Goal: Check status: Check status

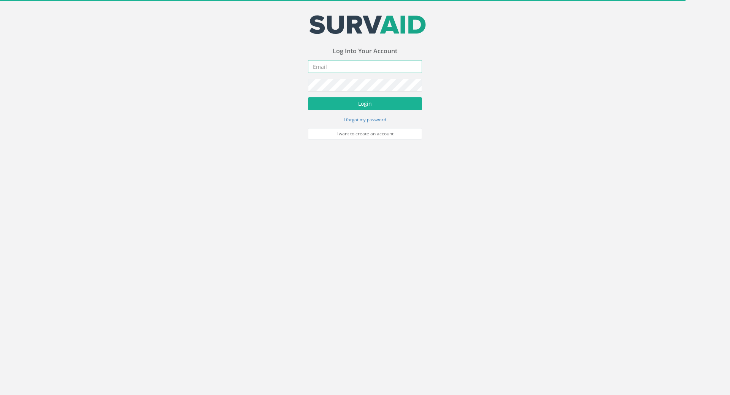
click at [330, 62] on input "email" at bounding box center [365, 66] width 114 height 13
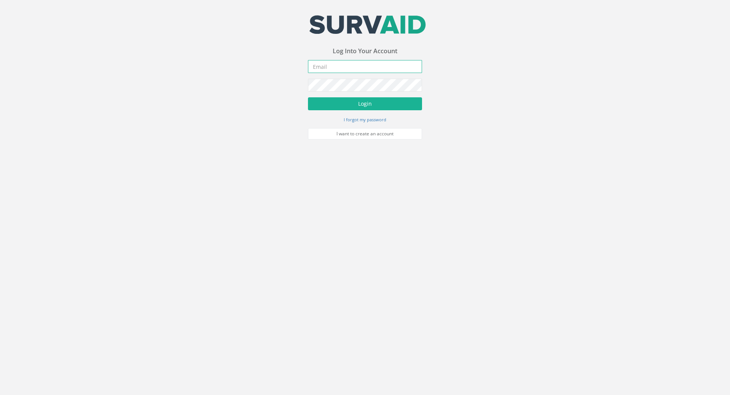
click at [346, 66] on input "email" at bounding box center [365, 66] width 114 height 13
paste input "[PERSON_NAME][EMAIL_ADDRESS][PERSON_NAME][DOMAIN_NAME]"
type input "[PERSON_NAME][EMAIL_ADDRESS][PERSON_NAME][DOMAIN_NAME]"
click at [341, 114] on form "[PERSON_NAME][EMAIL_ADDRESS][PERSON_NAME][DOMAIN_NAME] Incorrect Username or Pa…" at bounding box center [365, 99] width 114 height 79
click at [341, 108] on button "Login" at bounding box center [365, 103] width 114 height 13
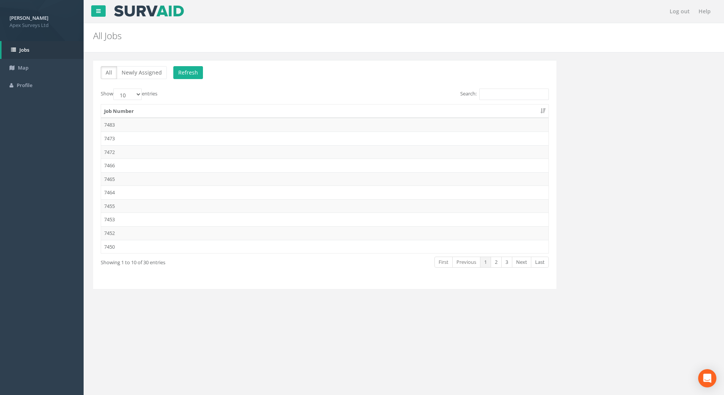
click at [479, 86] on div "All Newly Assigned Refresh Show 10 25 50 100 entries Search: Job Number 7483 74…" at bounding box center [324, 174] width 463 height 229
click at [490, 95] on input "Search:" at bounding box center [514, 94] width 70 height 11
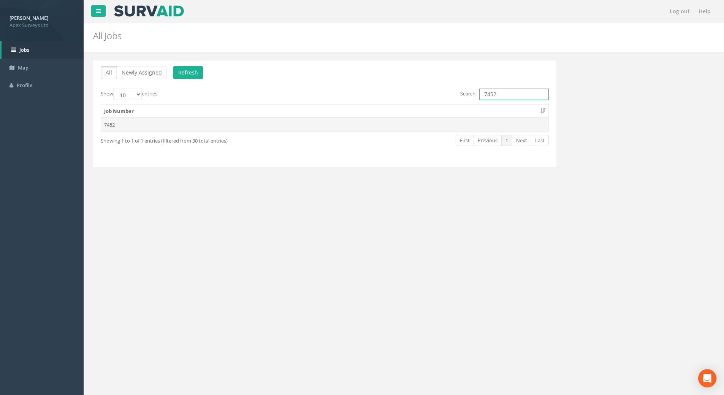
type input "7452"
click at [109, 125] on td "7452" at bounding box center [325, 125] width 448 height 14
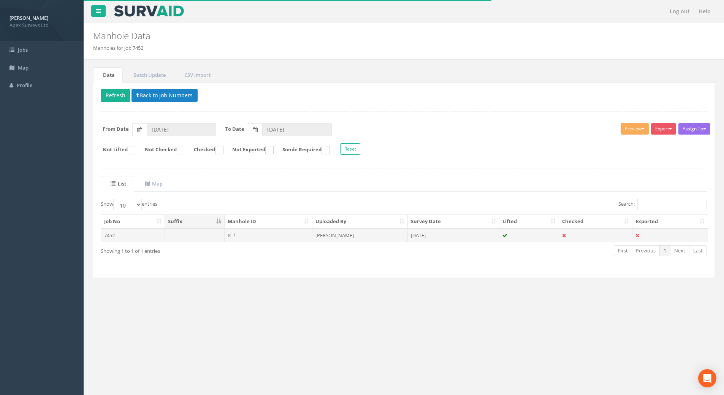
click at [110, 237] on td "7452" at bounding box center [133, 236] width 64 height 14
